Goal: Check status: Check status

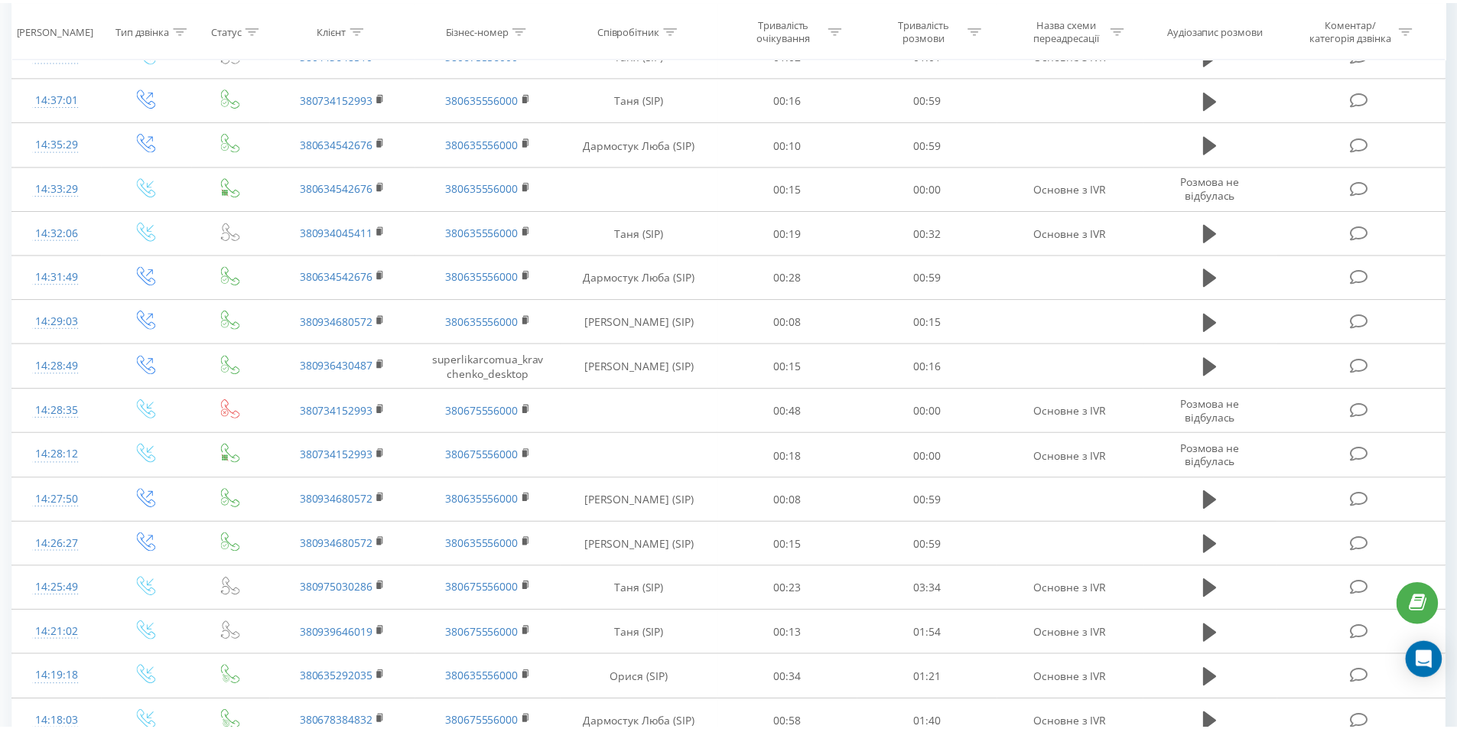
scroll to position [842, 0]
